Goal: Task Accomplishment & Management: Manage account settings

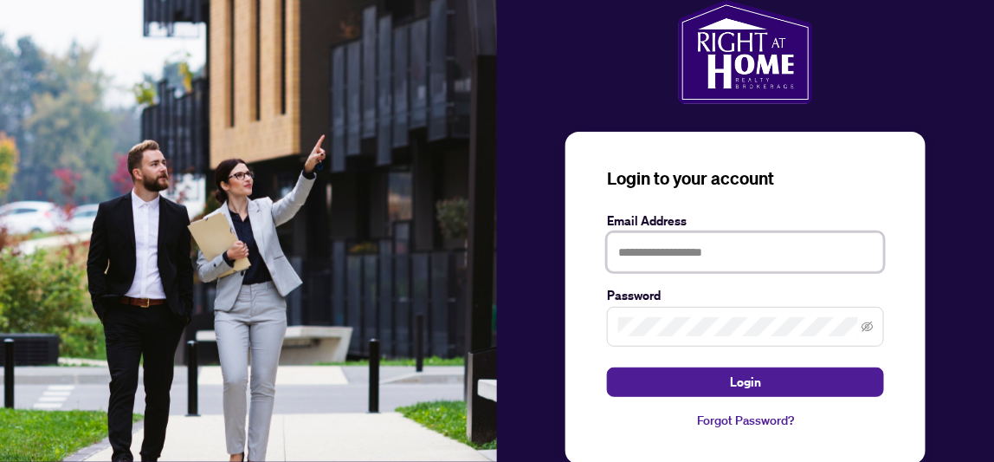
click at [664, 243] on input "text" at bounding box center [745, 252] width 277 height 40
type input "**********"
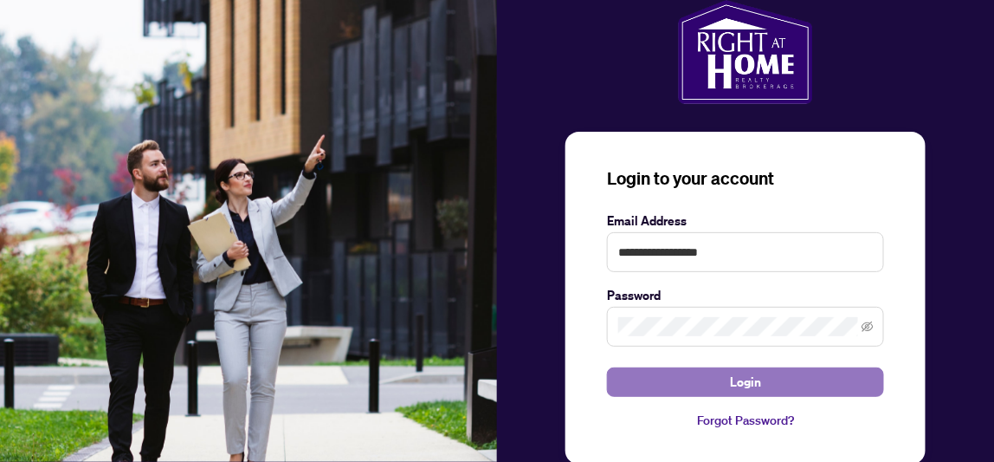
click at [737, 374] on span "Login" at bounding box center [745, 382] width 31 height 28
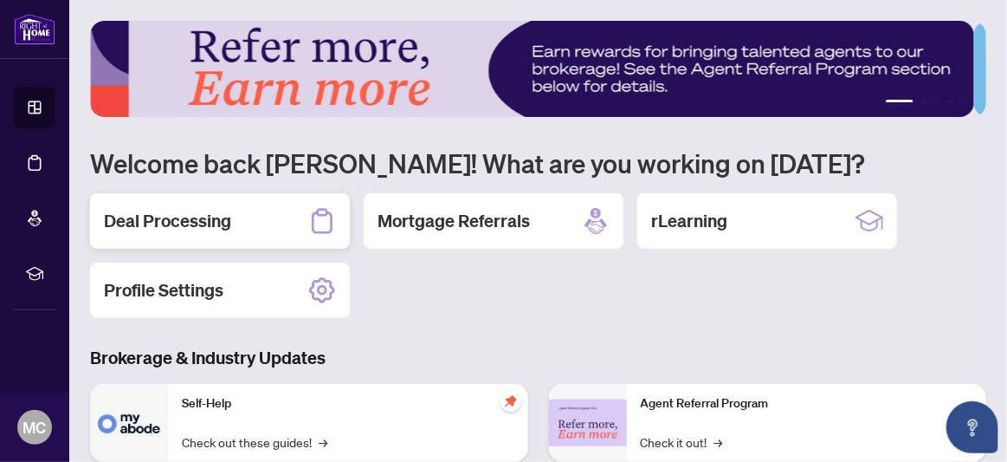
click at [217, 217] on h2 "Deal Processing" at bounding box center [167, 221] width 127 height 24
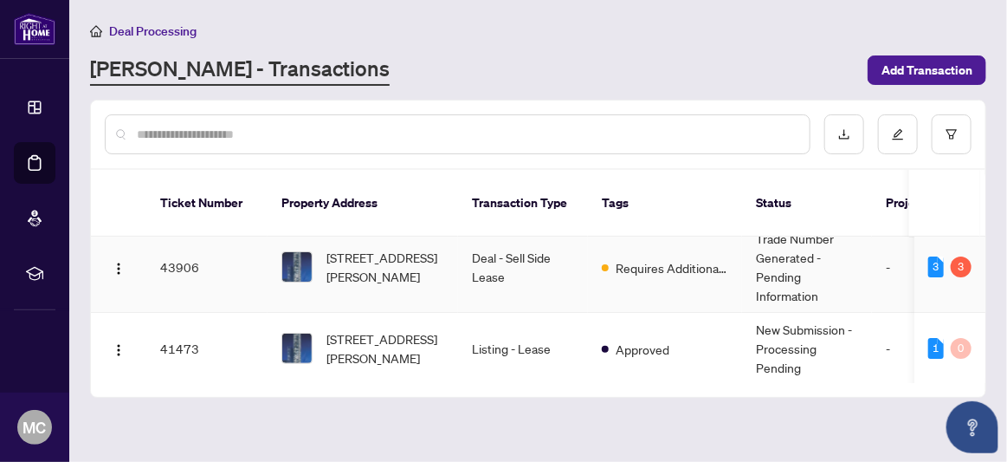
scroll to position [22, 0]
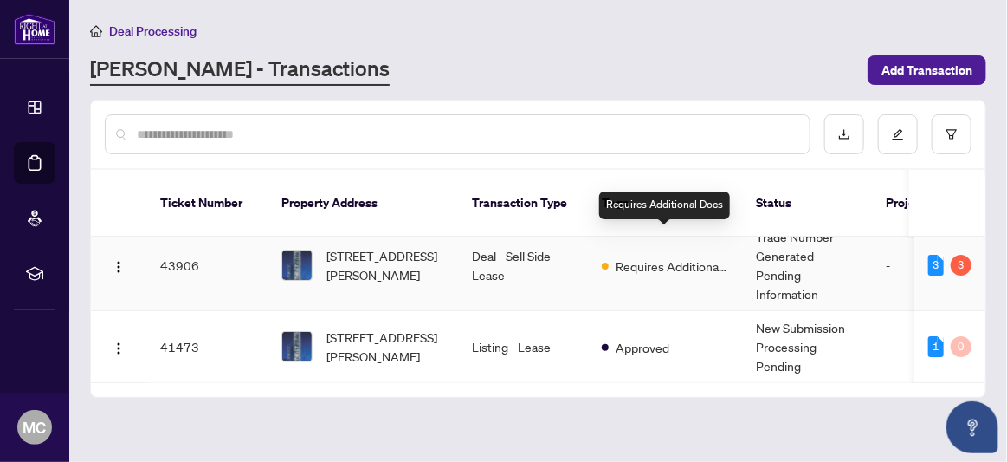
click at [622, 256] on span "Requires Additional Docs" at bounding box center [672, 265] width 113 height 19
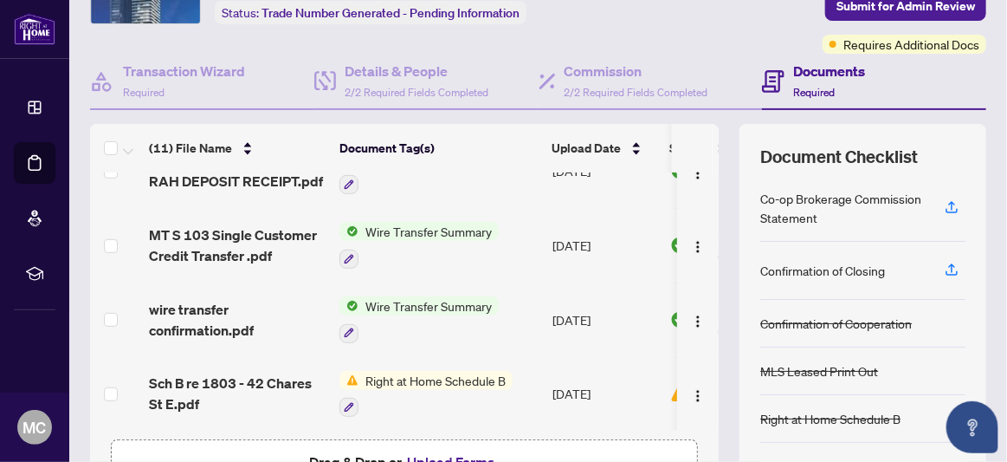
scroll to position [346, 0]
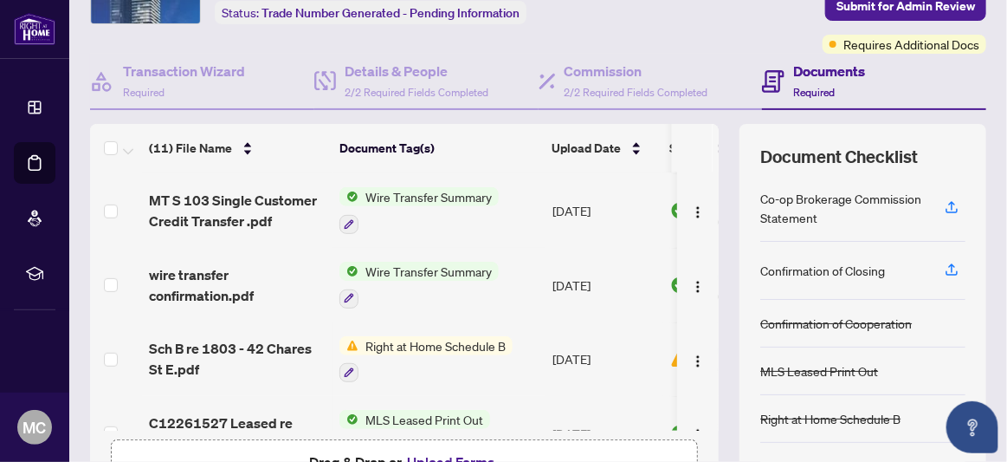
click at [398, 336] on span "Right at Home Schedule B" at bounding box center [436, 345] width 154 height 19
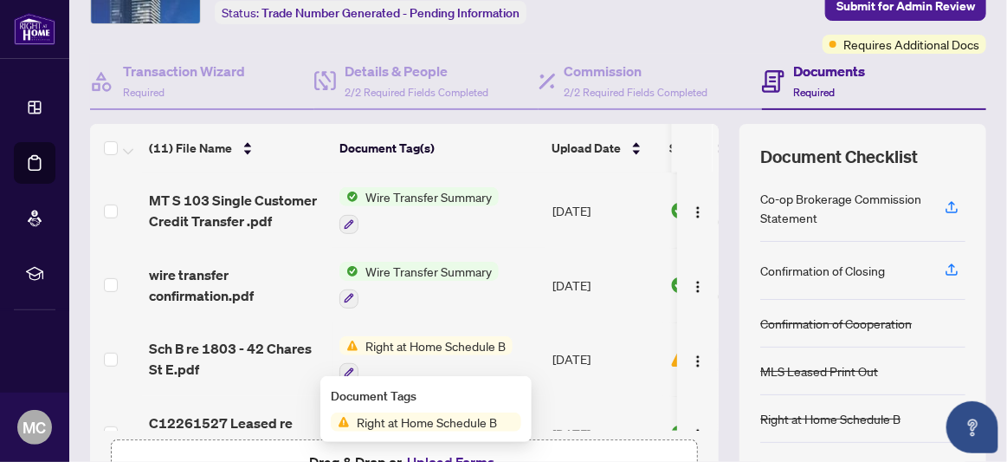
click at [404, 418] on span "Right at Home Schedule B" at bounding box center [427, 421] width 154 height 19
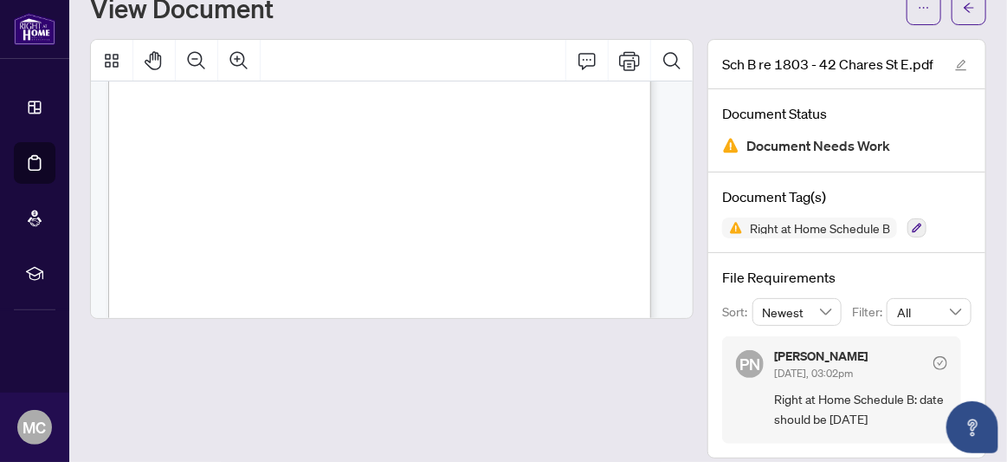
scroll to position [77, 0]
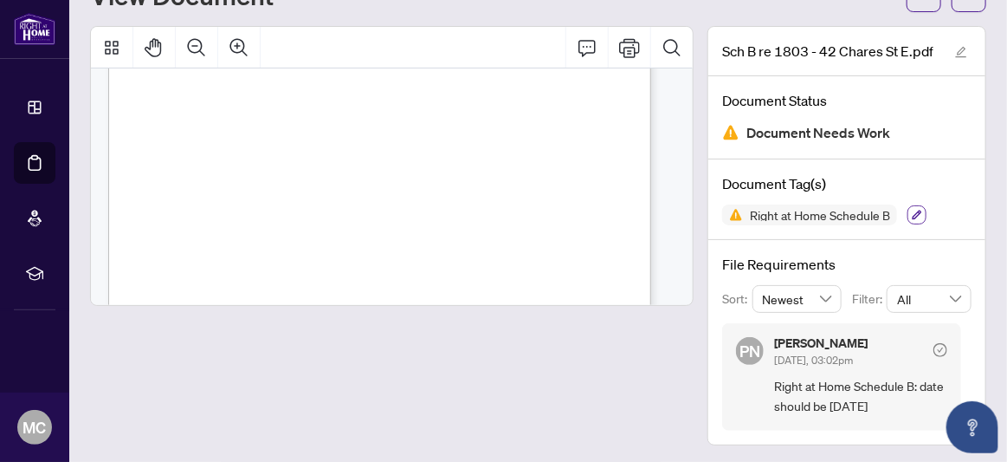
click at [913, 210] on icon "button" at bounding box center [918, 215] width 10 height 10
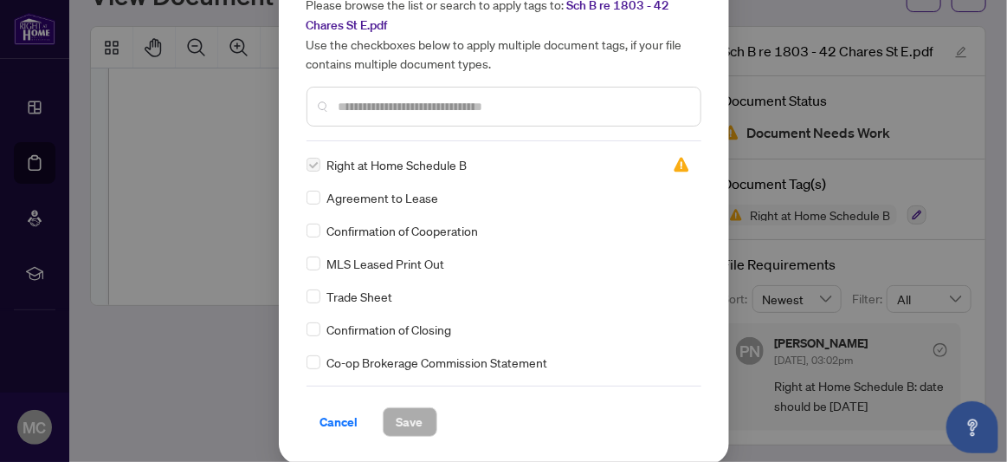
scroll to position [0, 0]
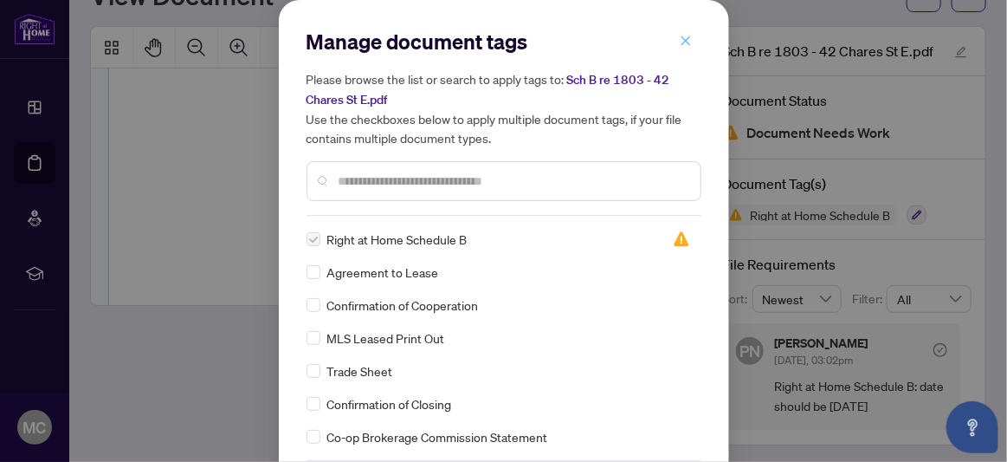
click at [684, 42] on icon "close" at bounding box center [686, 41] width 12 height 12
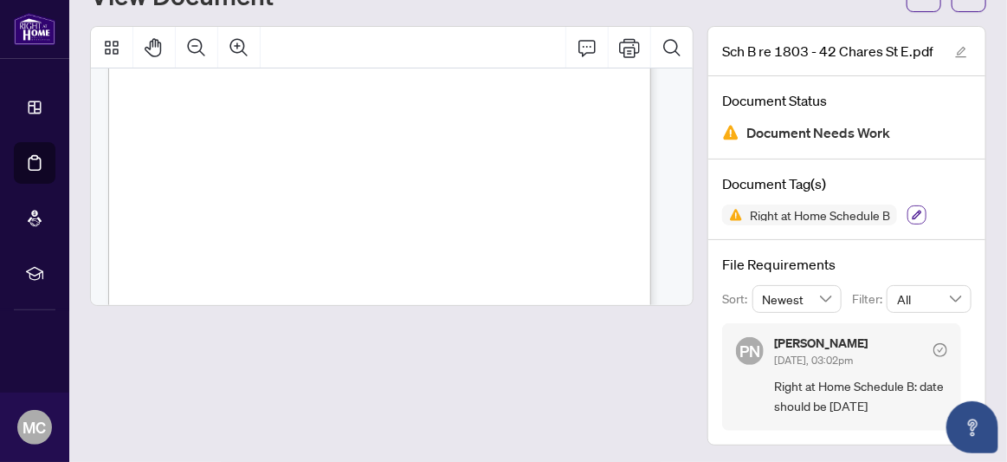
click at [912, 210] on icon "button" at bounding box center [917, 215] width 10 height 10
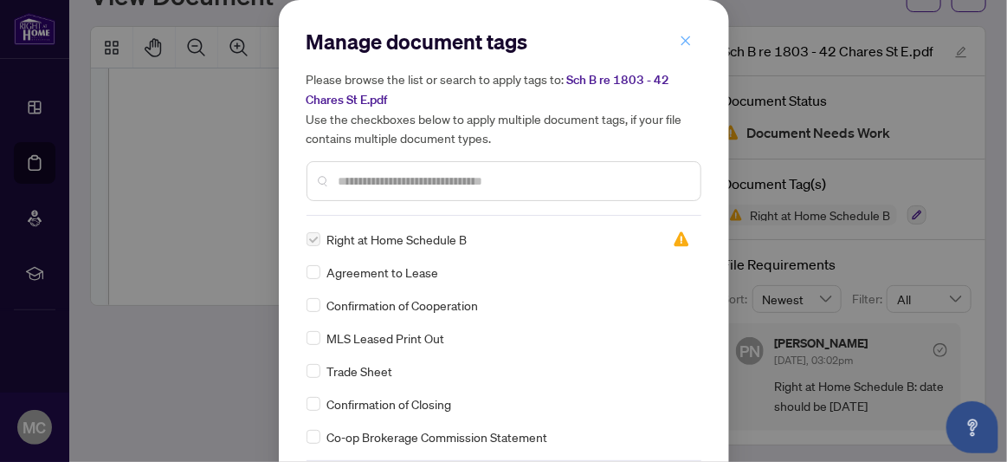
click at [680, 36] on icon "close" at bounding box center [686, 41] width 12 height 12
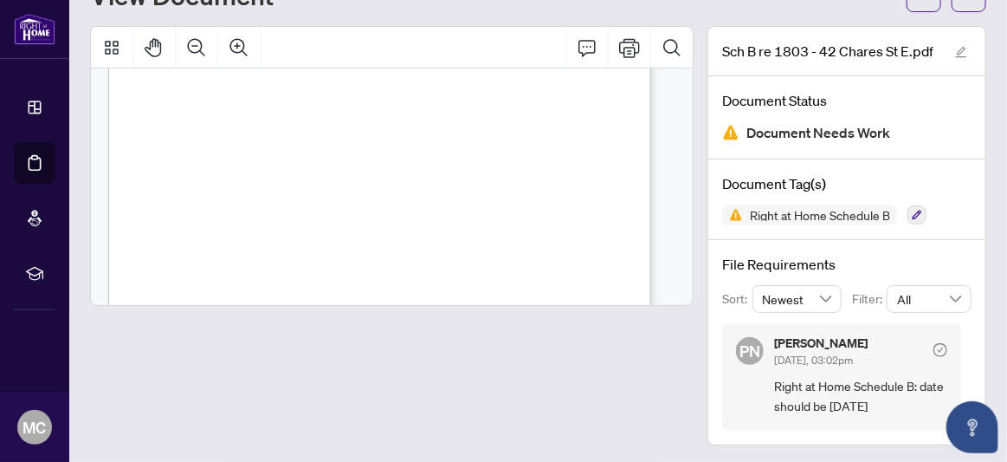
click at [814, 300] on span "Newest" at bounding box center [797, 299] width 69 height 26
click at [770, 327] on div "Newest" at bounding box center [798, 332] width 62 height 19
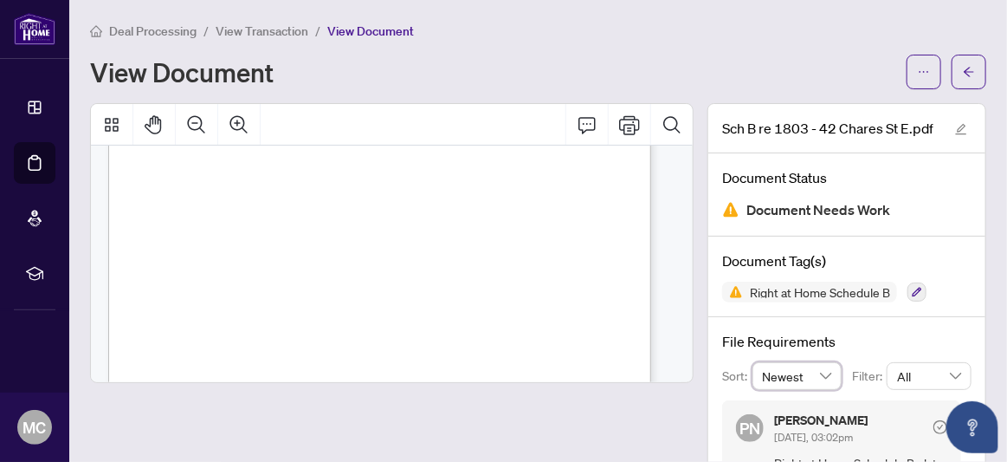
click at [748, 40] on div "Deal Processing / View Transaction / View Document View Document" at bounding box center [538, 55] width 897 height 68
click at [956, 125] on icon "edit" at bounding box center [961, 129] width 11 height 11
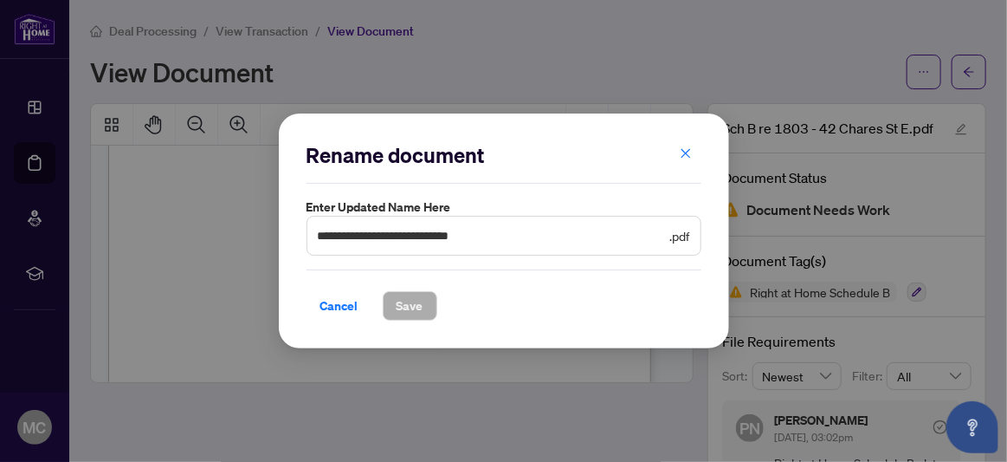
click at [530, 283] on div "Cancel Save" at bounding box center [504, 294] width 395 height 51
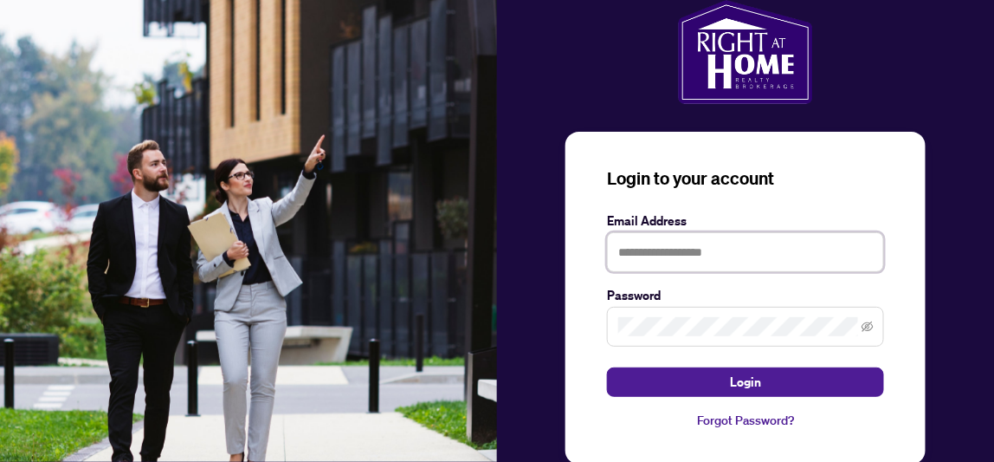
click at [711, 256] on input "text" at bounding box center [745, 252] width 277 height 40
type input "**********"
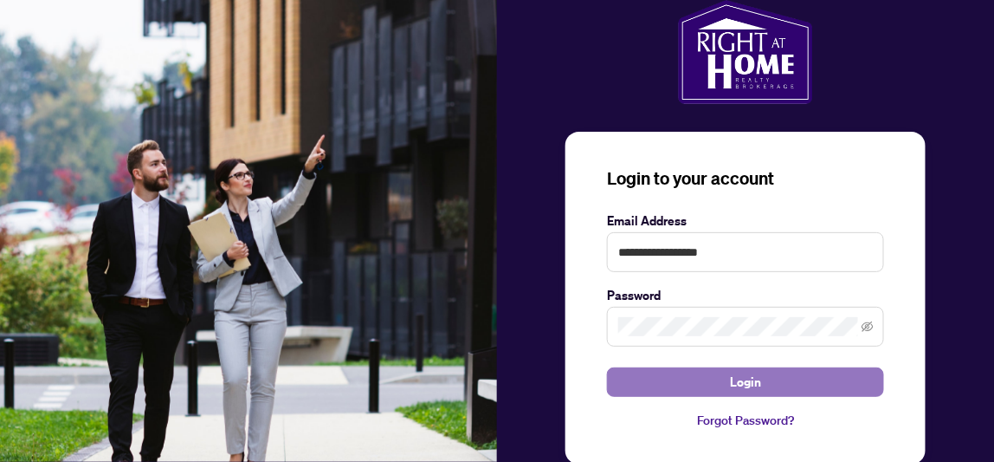
click at [728, 384] on button "Login" at bounding box center [745, 381] width 277 height 29
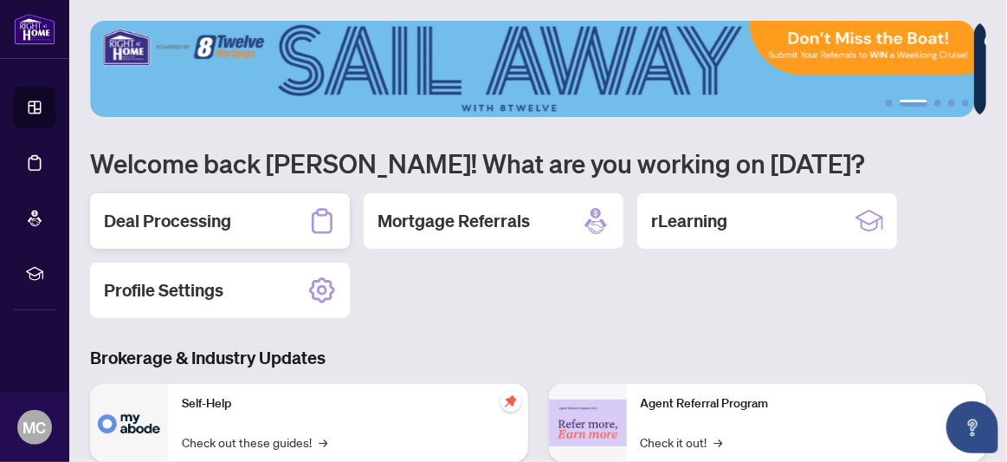
click at [185, 222] on h2 "Deal Processing" at bounding box center [167, 221] width 127 height 24
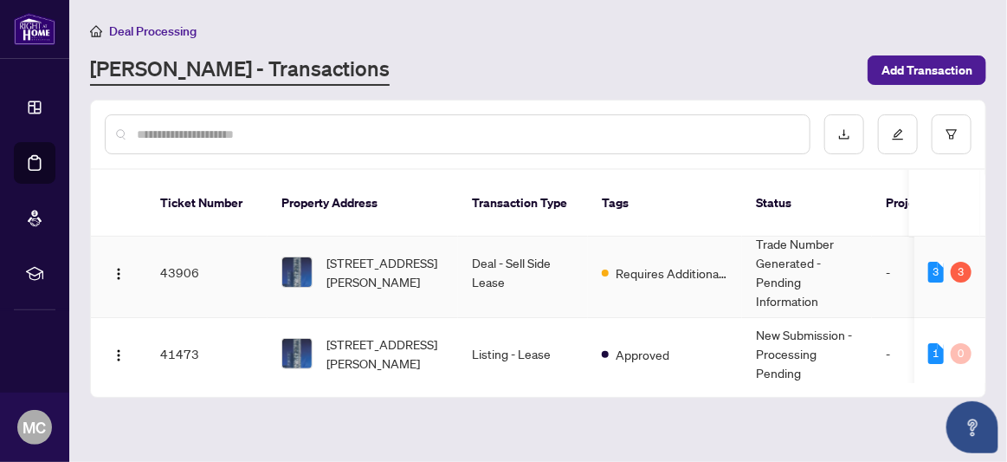
scroll to position [22, 0]
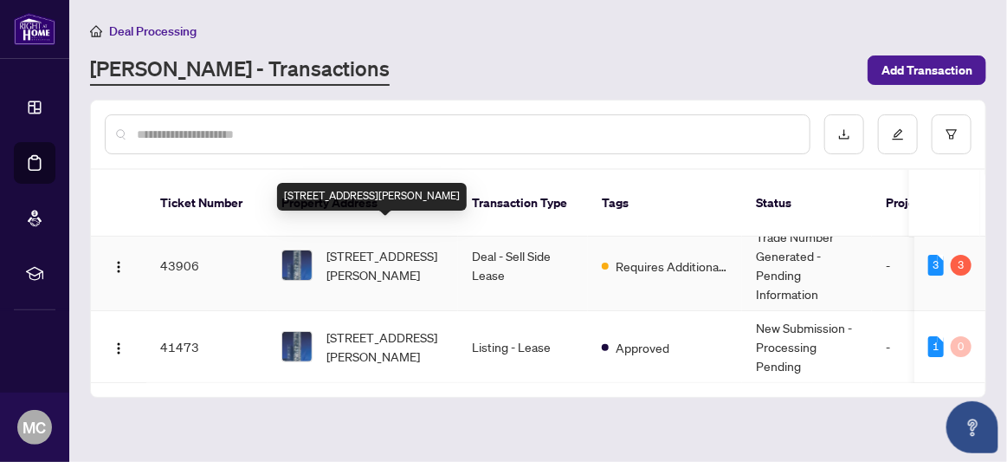
click at [343, 246] on span "[STREET_ADDRESS][PERSON_NAME]" at bounding box center [386, 265] width 118 height 38
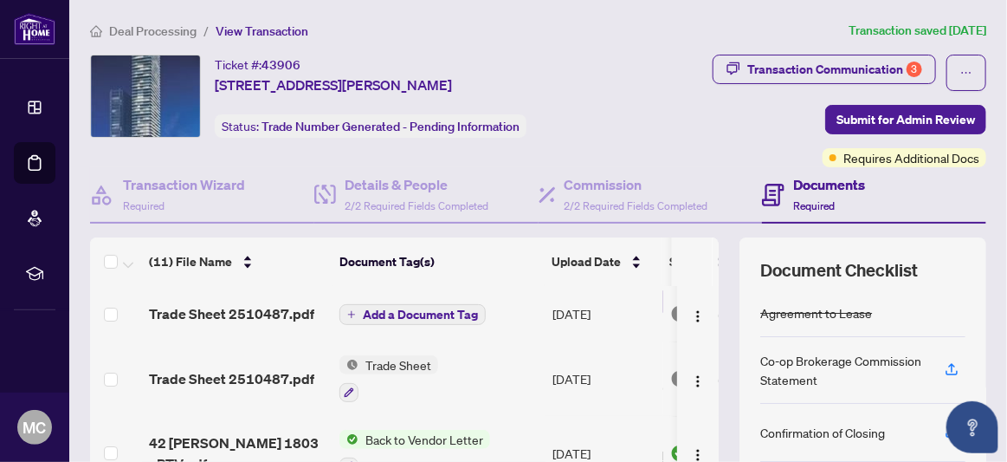
scroll to position [173, 0]
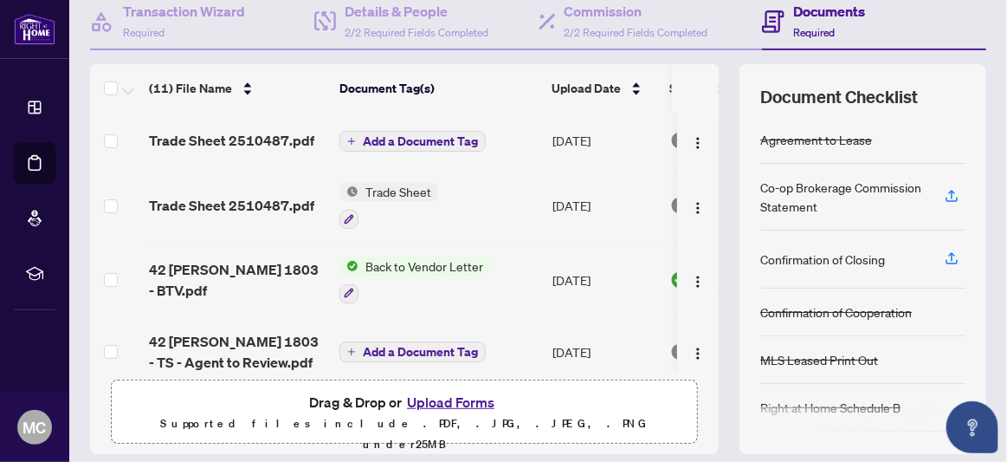
click at [444, 394] on button "Upload Forms" at bounding box center [451, 402] width 98 height 23
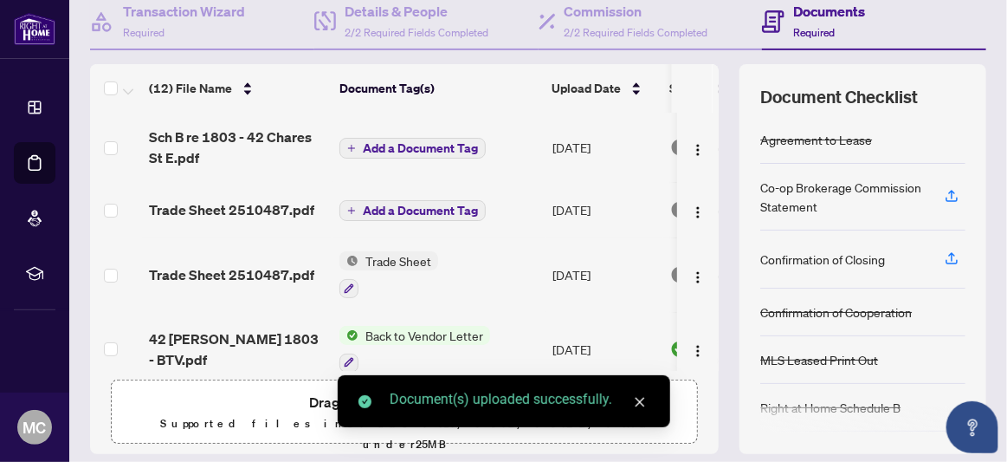
click at [642, 405] on icon "close" at bounding box center [640, 402] width 12 height 12
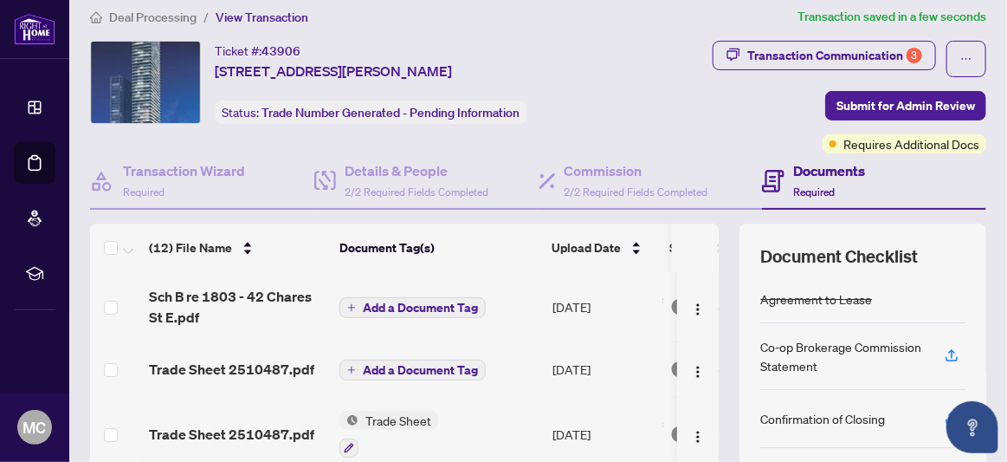
scroll to position [0, 0]
